Goal: Information Seeking & Learning: Learn about a topic

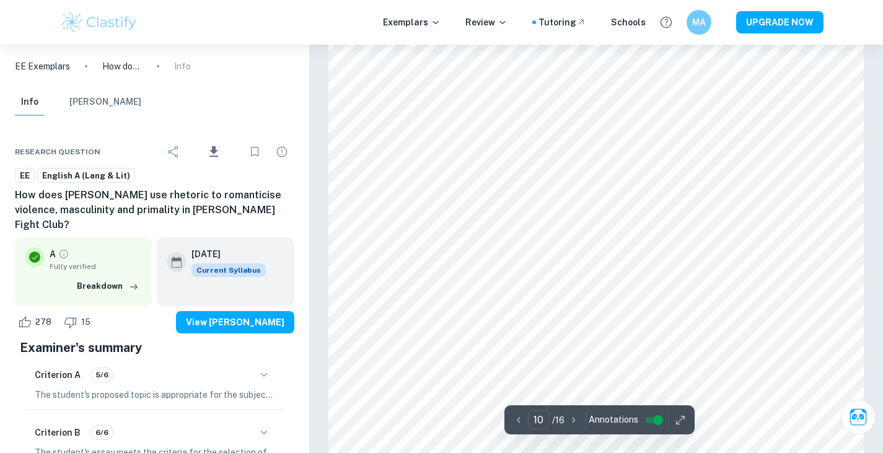
scroll to position [6670, 0]
type input "6"
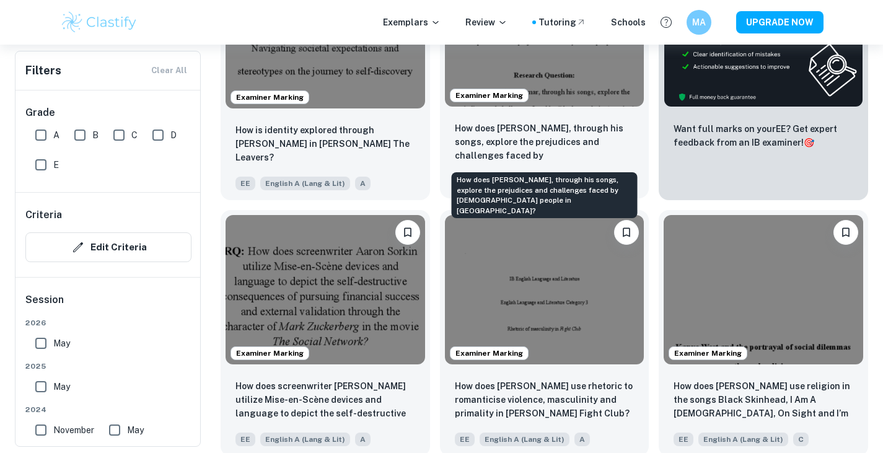
scroll to position [310, 0]
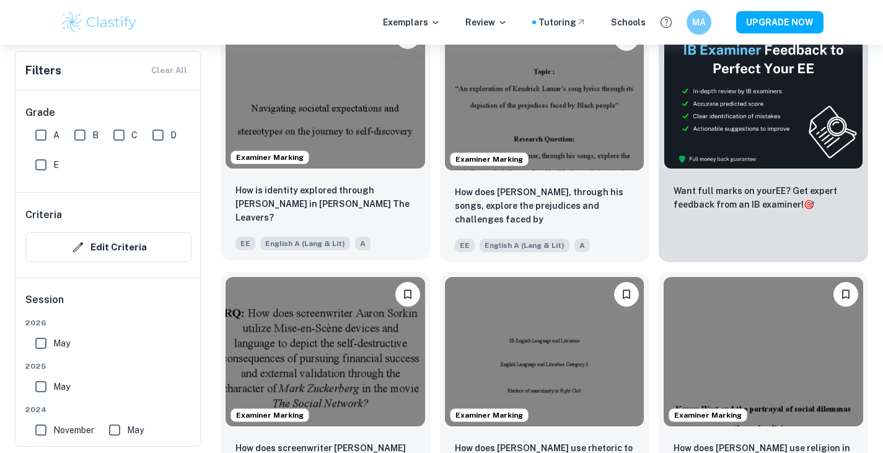
click at [328, 142] on img at bounding box center [324, 93] width 199 height 149
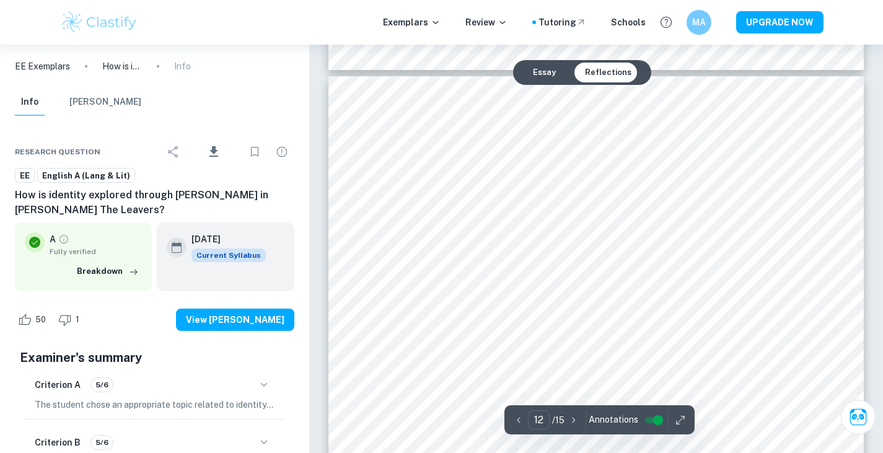
scroll to position [8621, 0]
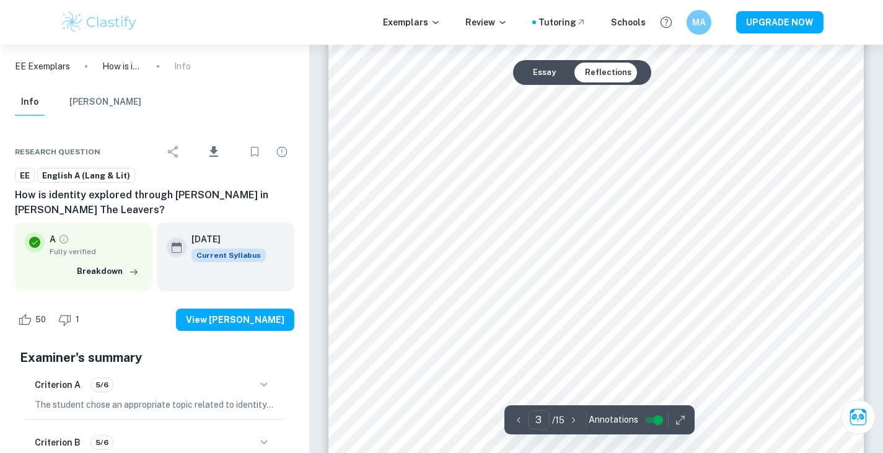
type input "2"
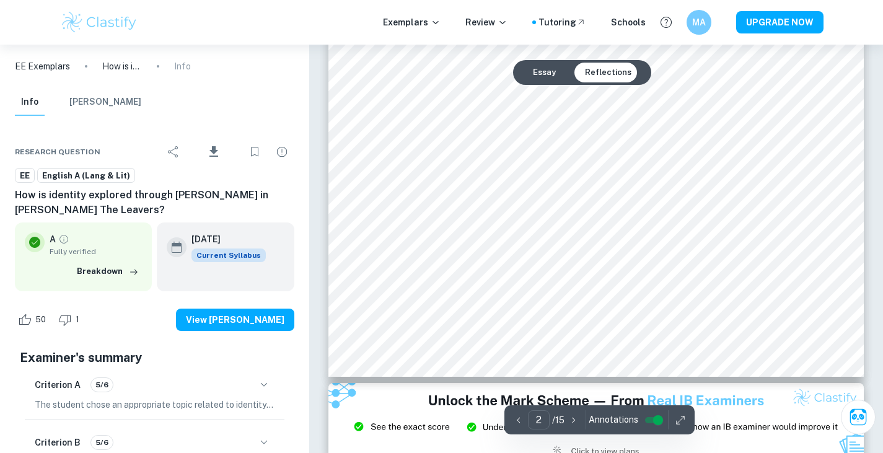
scroll to position [1273, 0]
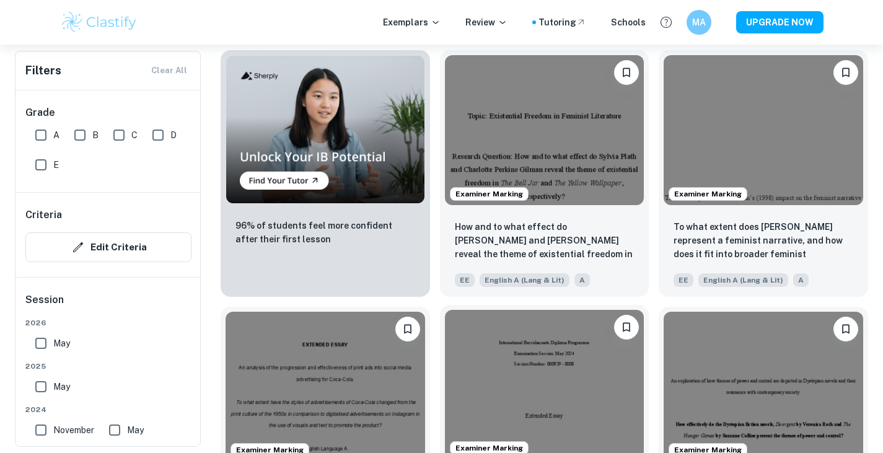
scroll to position [786, 0]
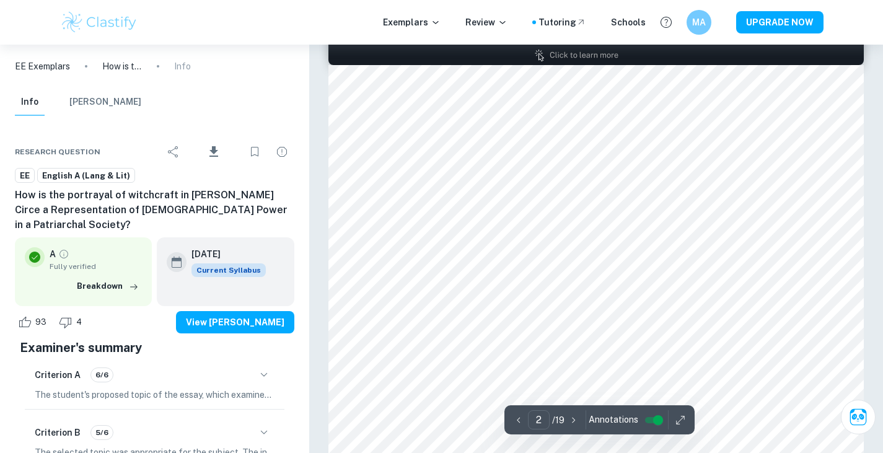
scroll to position [767, 0]
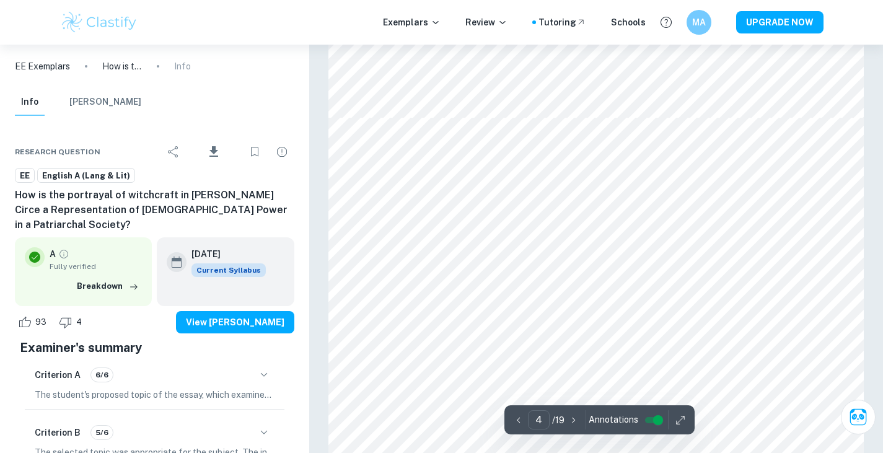
type input "3"
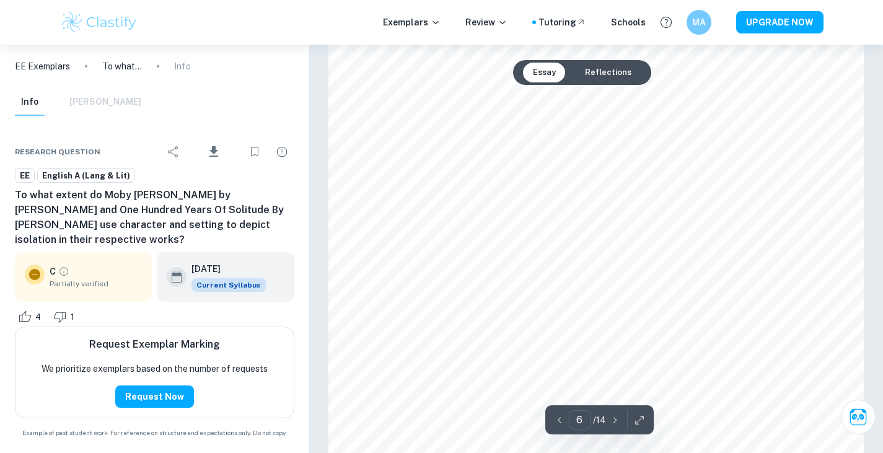
scroll to position [4061, 0]
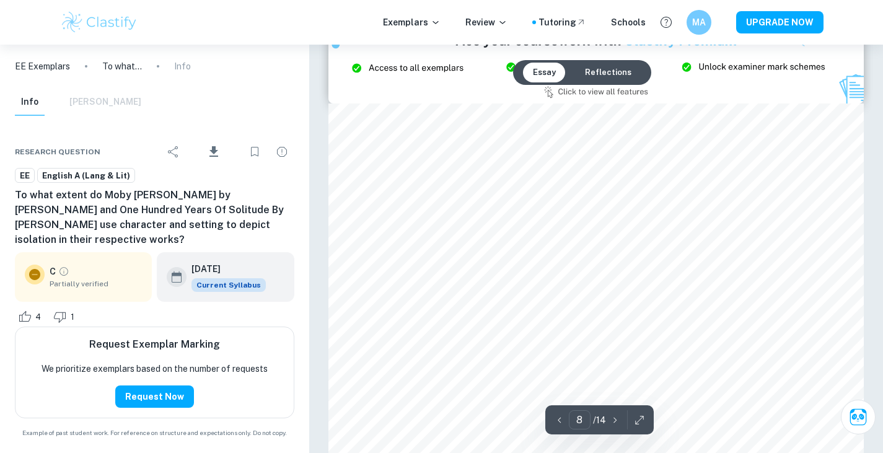
type input "9"
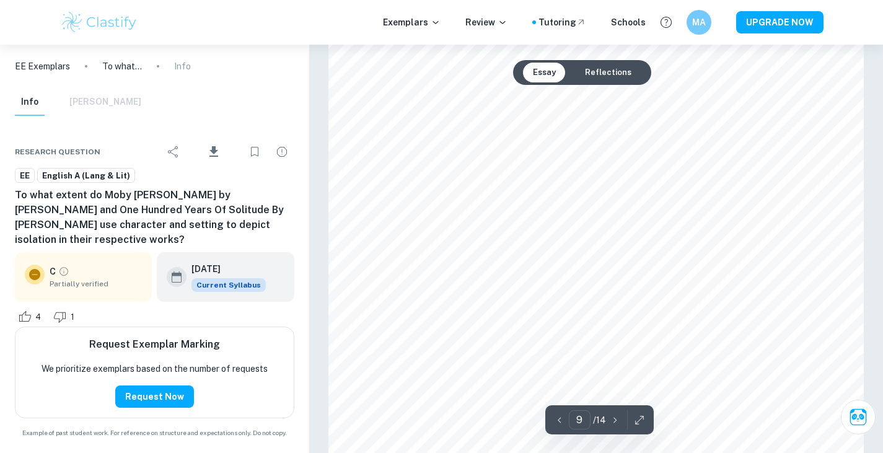
scroll to position [6769, 0]
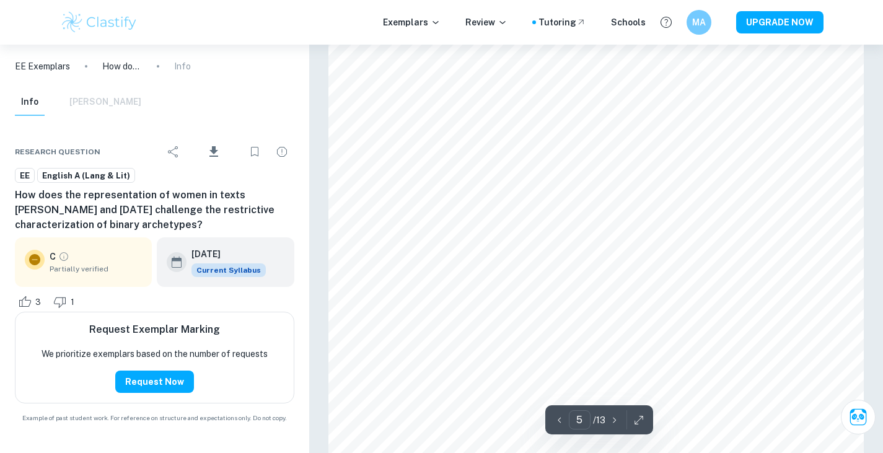
scroll to position [3048, 0]
type input "10"
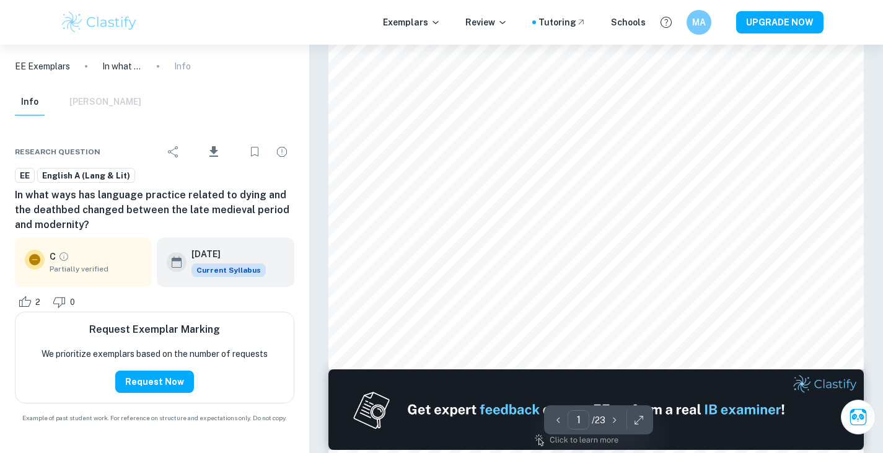
scroll to position [437, 0]
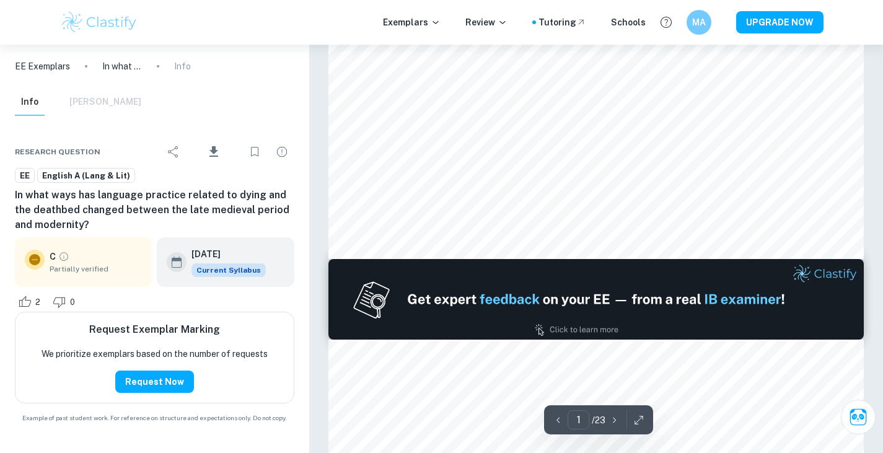
type input "2"
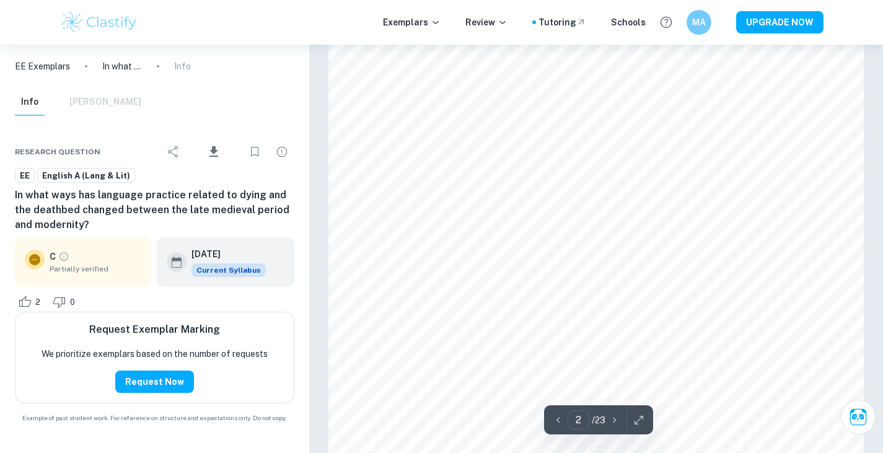
scroll to position [924, 0]
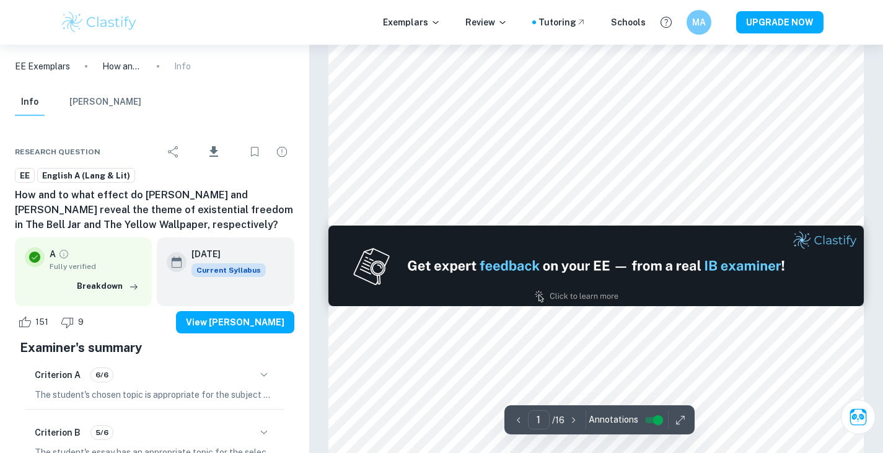
type input "2"
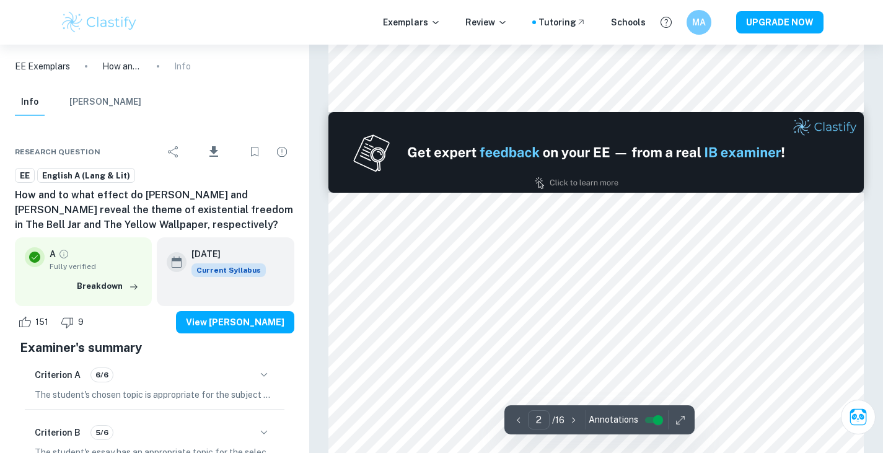
scroll to position [830, 0]
